Goal: Check status

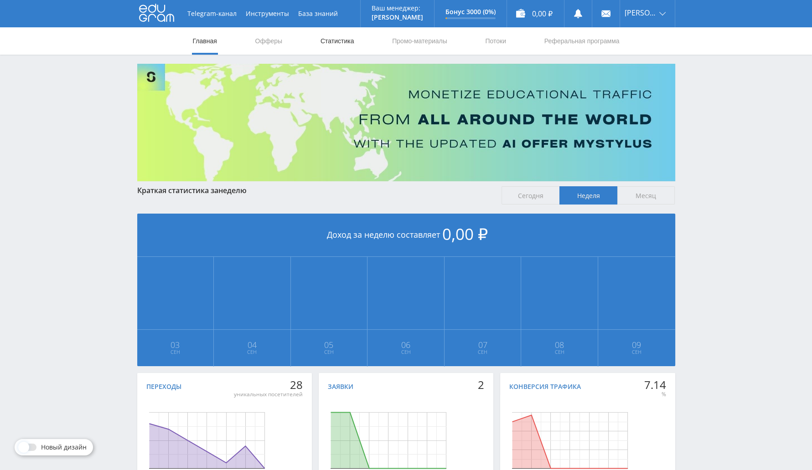
click at [326, 47] on link "Статистика" at bounding box center [338, 40] width 36 height 27
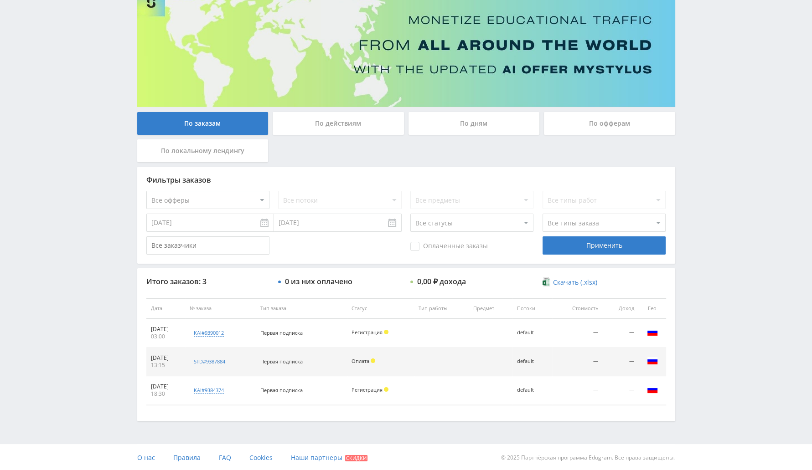
scroll to position [75, 0]
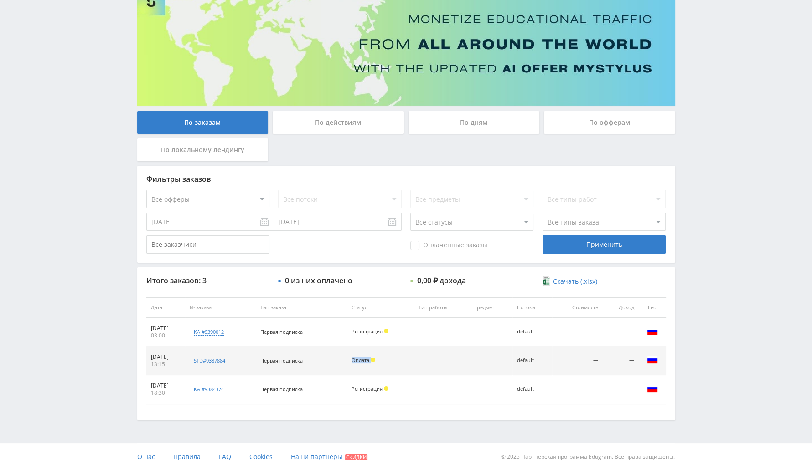
drag, startPoint x: 360, startPoint y: 352, endPoint x: 453, endPoint y: 367, distance: 94.1
click at [453, 367] on tr "[DATE] 13:15 std#9387884 Заказчик 2764533867 Первая подписка Оплата default — —…" at bounding box center [406, 361] width 520 height 29
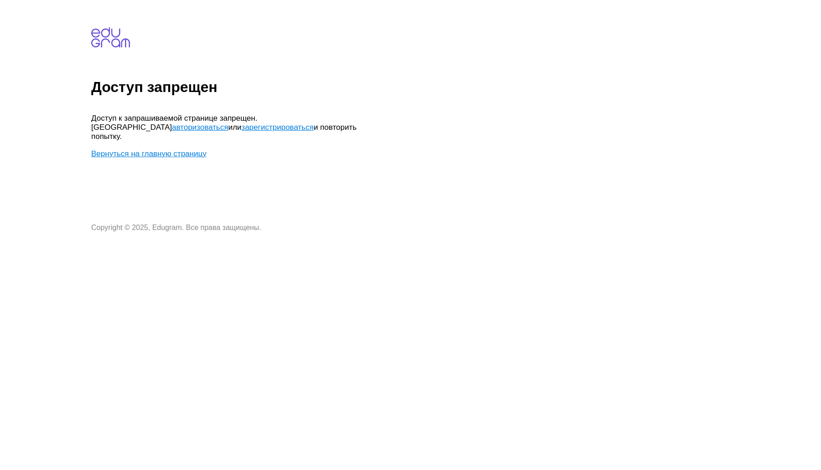
click at [154, 149] on body "Доступ запрещен Доступ к запрашиваемой странице запрещен. Попробуйте авторизова…" at bounding box center [454, 118] width 726 height 228
click at [163, 150] on link "Вернуться на главную страницу" at bounding box center [148, 154] width 115 height 9
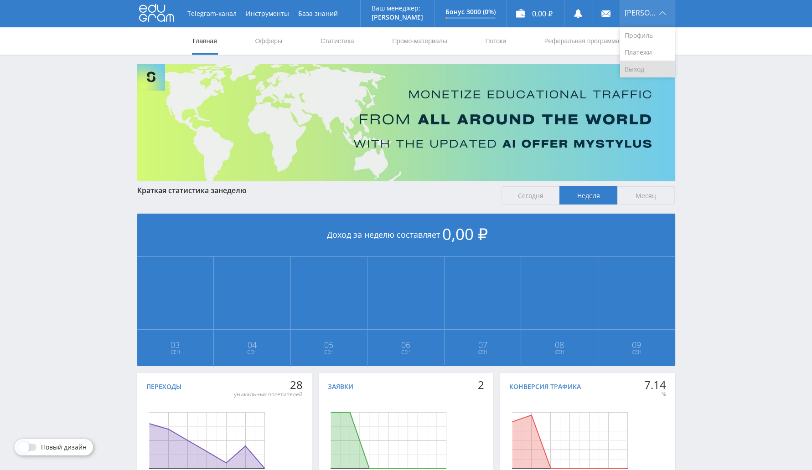
click at [651, 67] on link "Выход" at bounding box center [647, 69] width 55 height 16
